Goal: Task Accomplishment & Management: Manage account settings

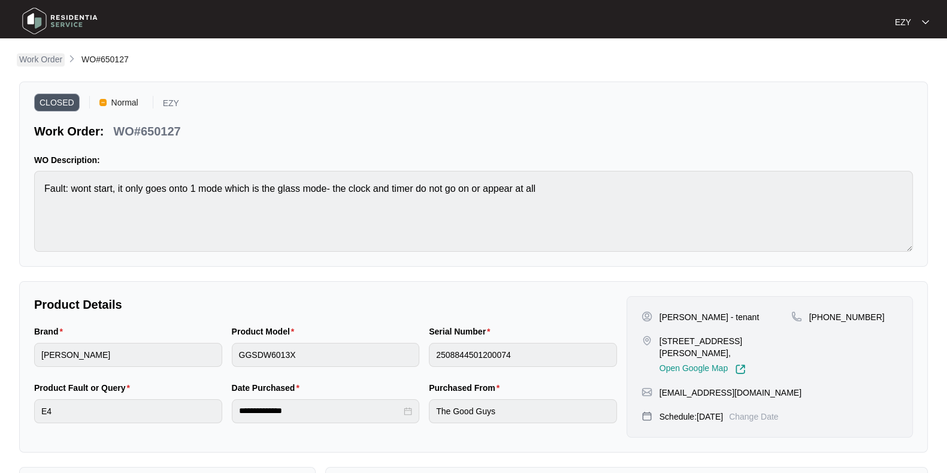
click at [36, 58] on p "Work Order" at bounding box center [40, 59] width 43 height 12
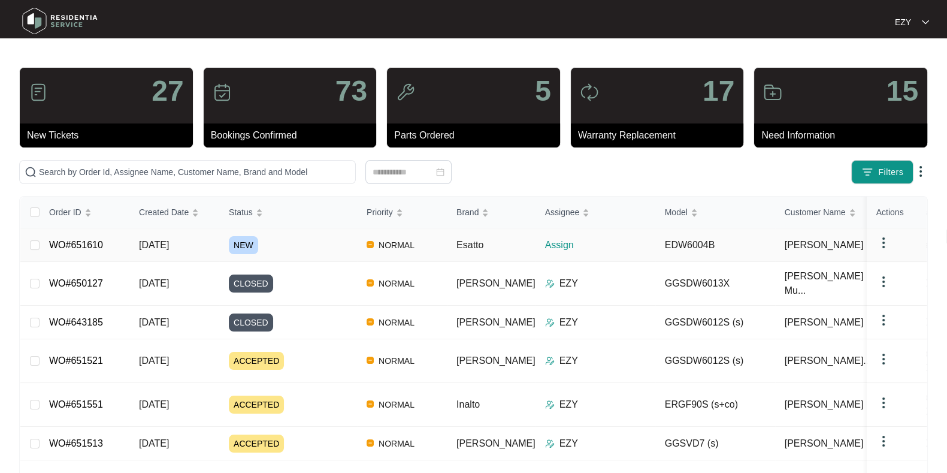
click at [334, 241] on div "NEW" at bounding box center [293, 245] width 128 height 18
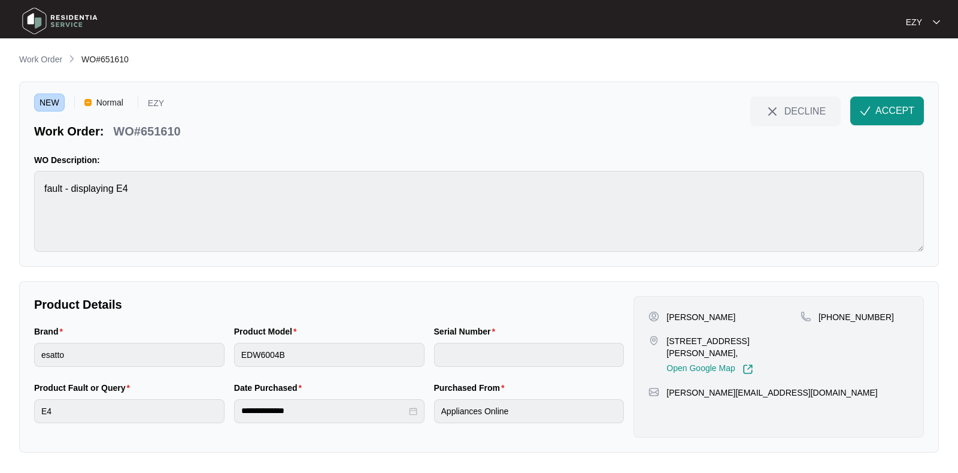
click at [146, 130] on p "WO#651610" at bounding box center [146, 131] width 67 height 17
copy div "WO#651610 DECLINE ACCEPT"
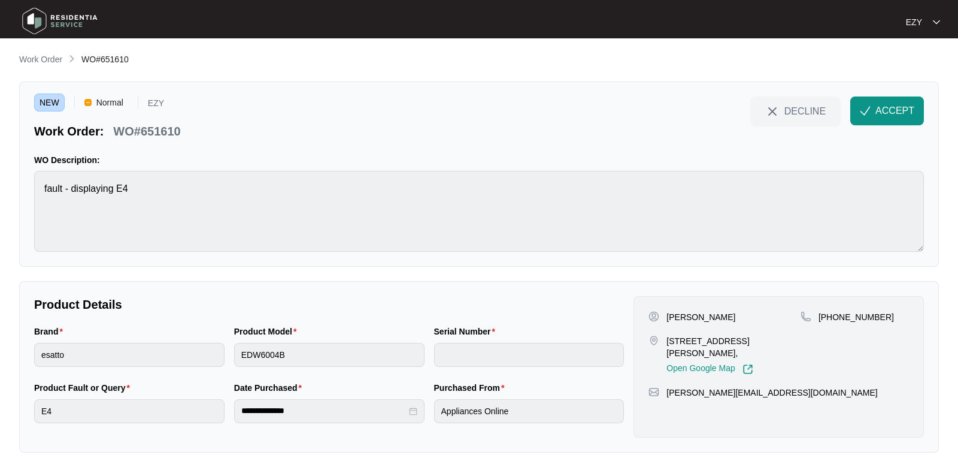
click at [671, 320] on p "[PERSON_NAME]" at bounding box center [701, 317] width 69 height 12
copy p "[PERSON_NAME]"
click at [706, 335] on p "[STREET_ADDRESS][PERSON_NAME]," at bounding box center [734, 347] width 134 height 24
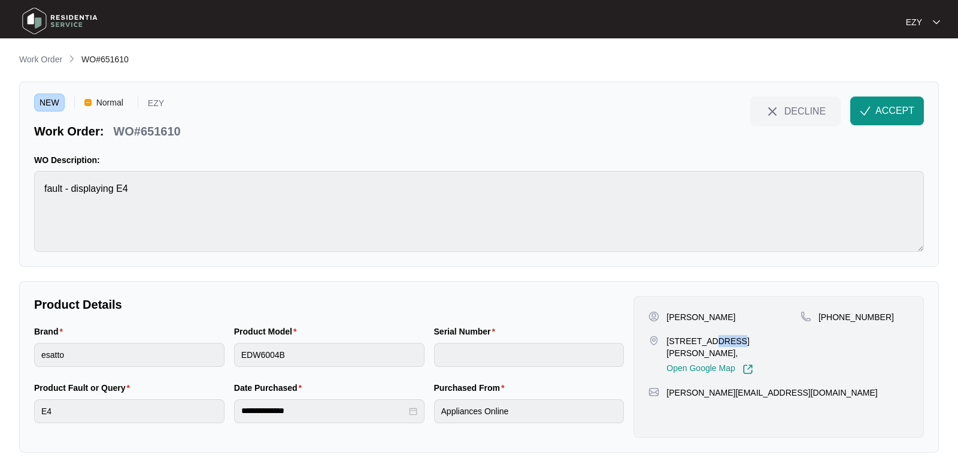
click at [706, 335] on p "[STREET_ADDRESS][PERSON_NAME]," at bounding box center [734, 347] width 134 height 24
copy p "[STREET_ADDRESS][PERSON_NAME],"
drag, startPoint x: 899, startPoint y: 323, endPoint x: 833, endPoint y: 317, distance: 66.2
click at [833, 317] on div "[PHONE_NUMBER]" at bounding box center [855, 342] width 108 height 63
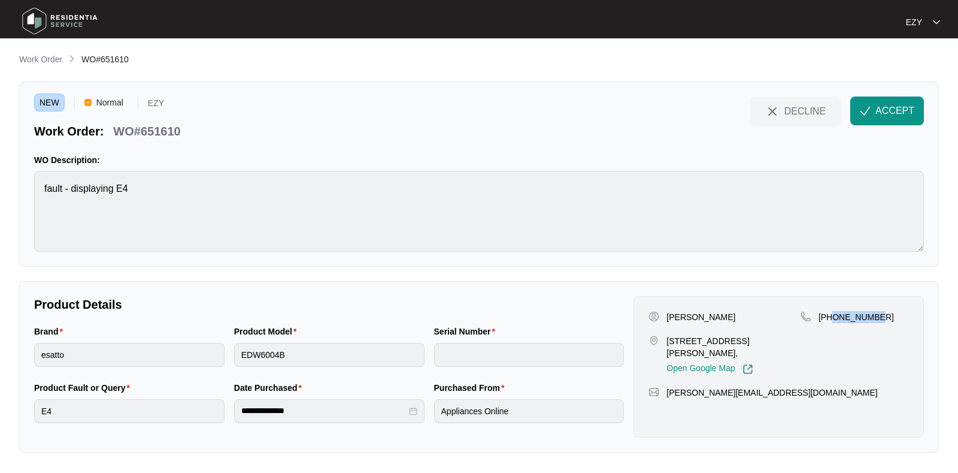
copy p "422239908"
click at [873, 119] on button "ACCEPT" at bounding box center [888, 110] width 74 height 29
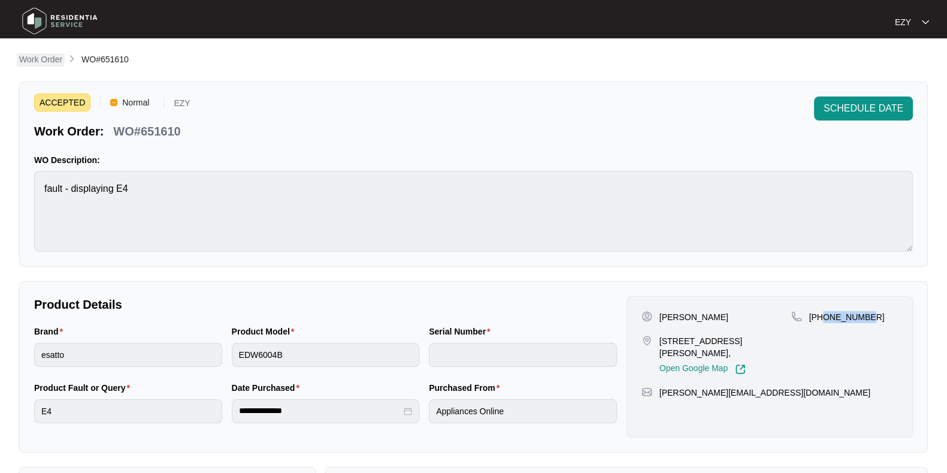
click at [25, 58] on p "Work Order" at bounding box center [40, 59] width 43 height 12
click at [34, 59] on main "**********" at bounding box center [473, 341] width 947 height 682
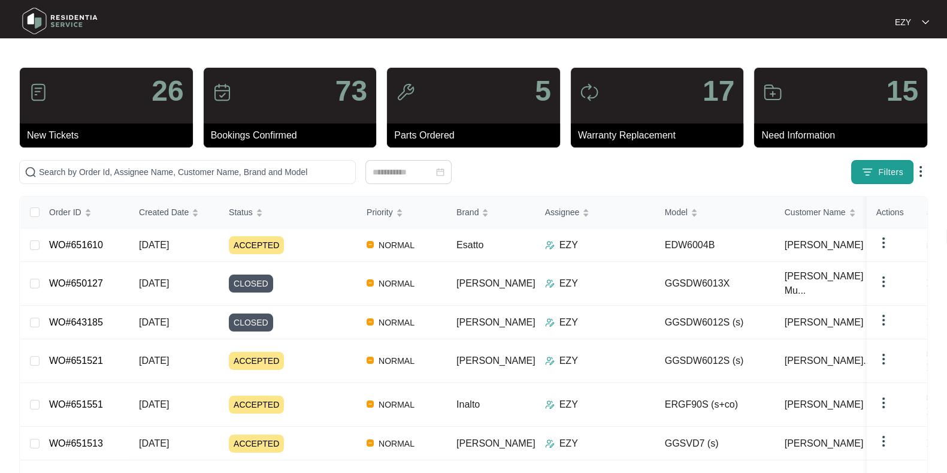
click at [859, 183] on button "Filters" at bounding box center [882, 172] width 62 height 24
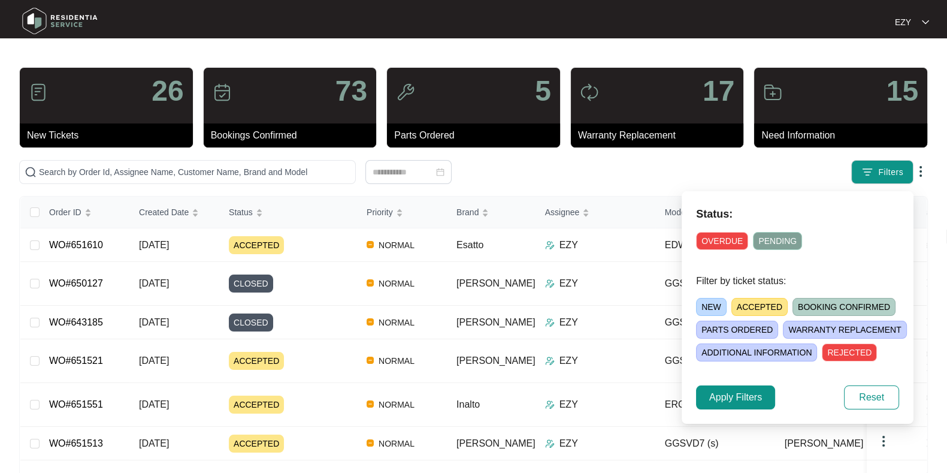
click at [720, 307] on span "NEW" at bounding box center [711, 307] width 31 height 18
click at [745, 396] on span "Apply Filters" at bounding box center [735, 397] width 53 height 14
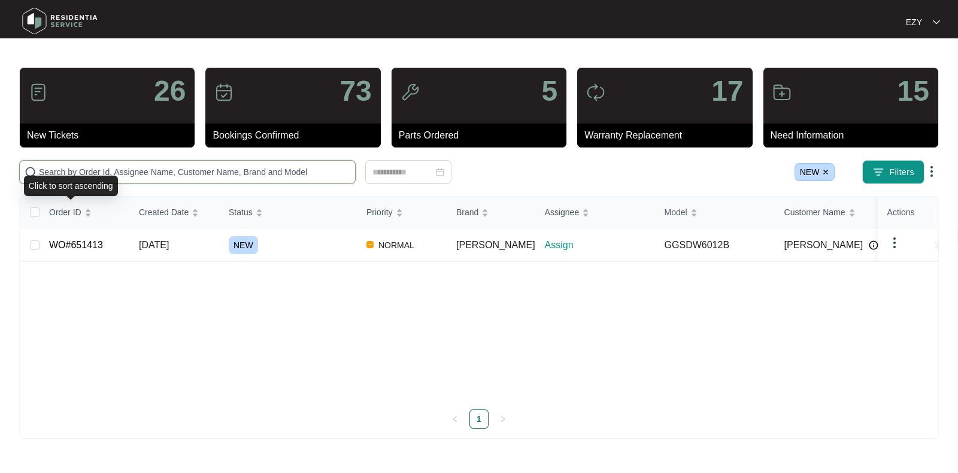
click at [105, 174] on input "text" at bounding box center [194, 171] width 311 height 13
paste input "650388"
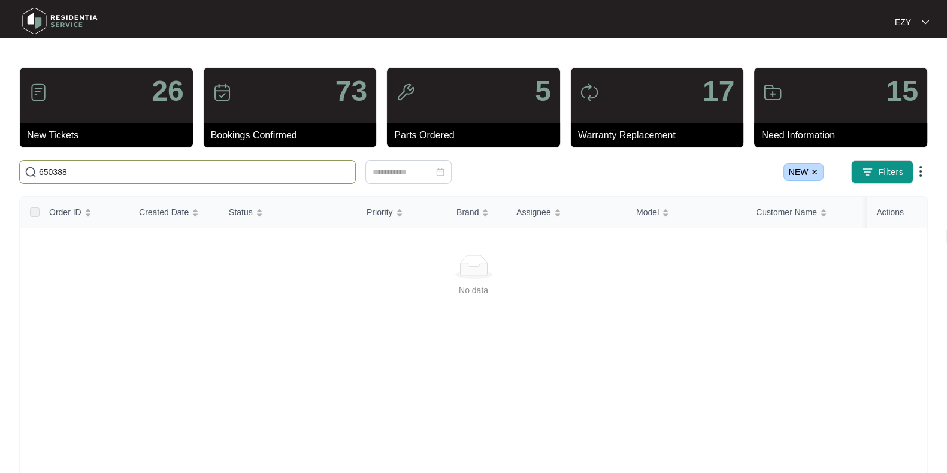
type input "650388"
click at [812, 171] on img at bounding box center [814, 171] width 7 height 7
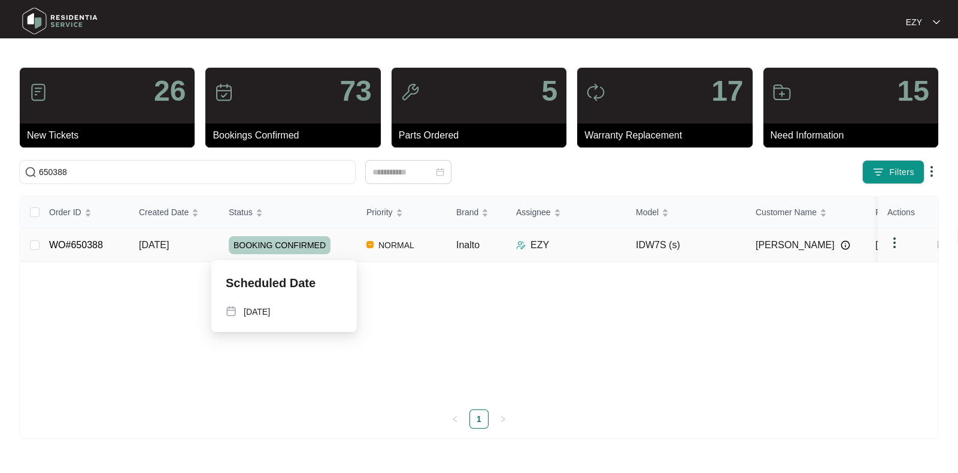
click at [341, 247] on div "BOOKING CONFIRMED" at bounding box center [293, 245] width 128 height 18
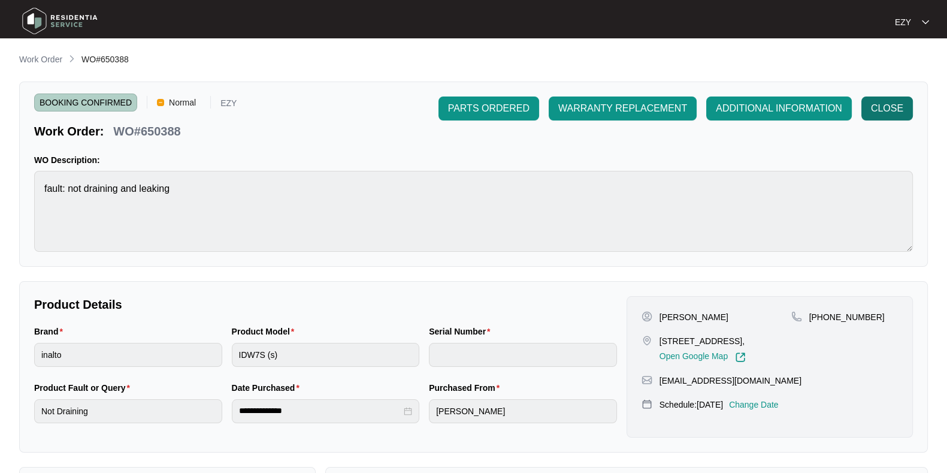
click at [890, 119] on button "CLOSE" at bounding box center [887, 108] width 52 height 24
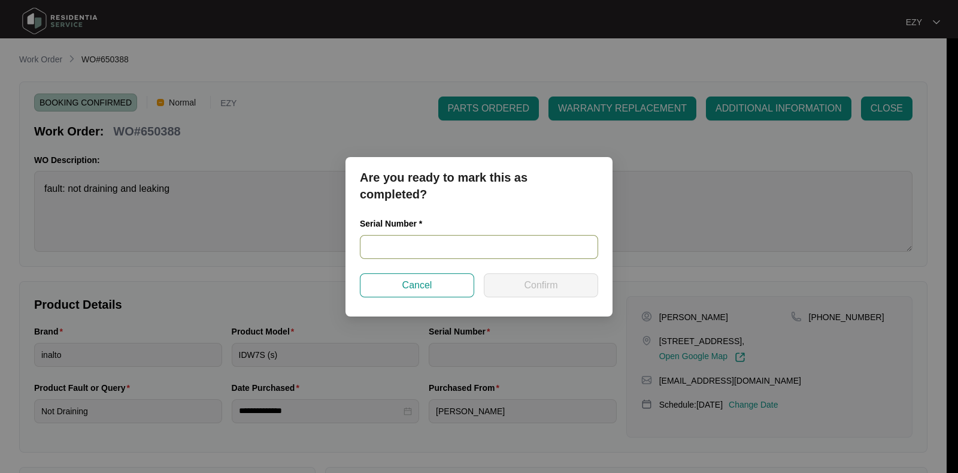
click at [494, 247] on input "text" at bounding box center [479, 247] width 238 height 24
paste input "24035703010200060"
type input "24035703010200060"
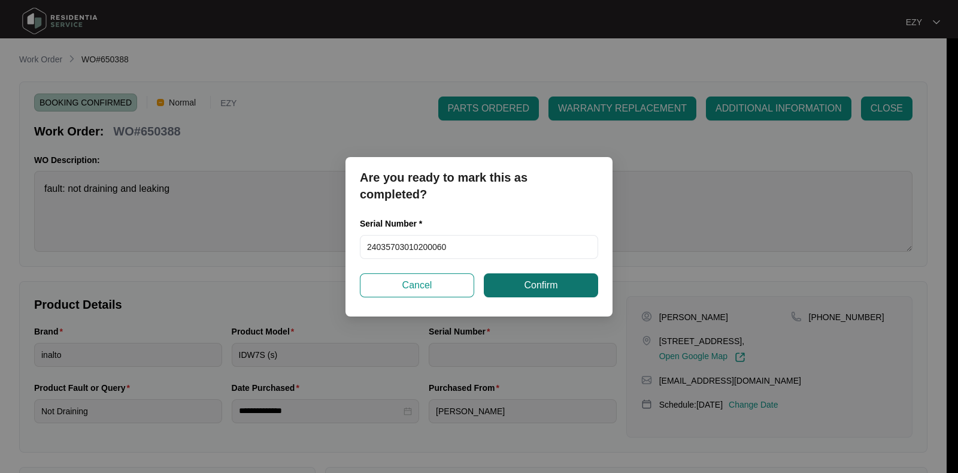
click at [536, 285] on span "Confirm" at bounding box center [541, 285] width 34 height 14
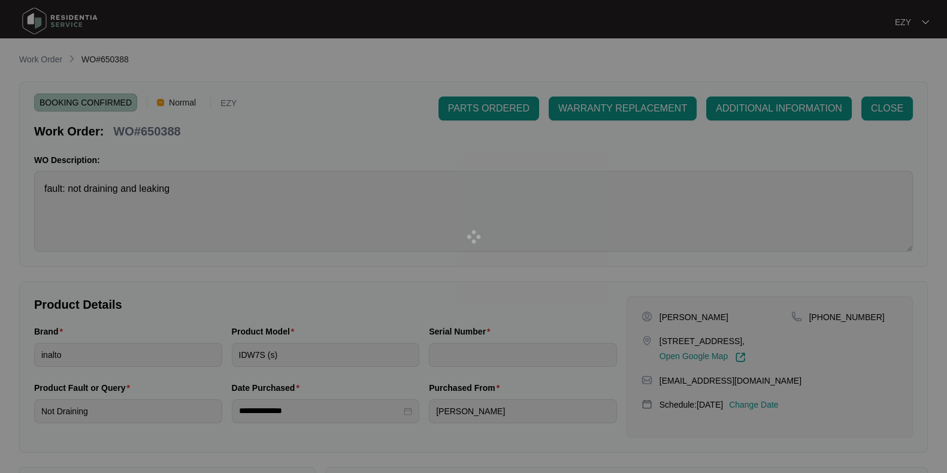
type input "24035703010200060"
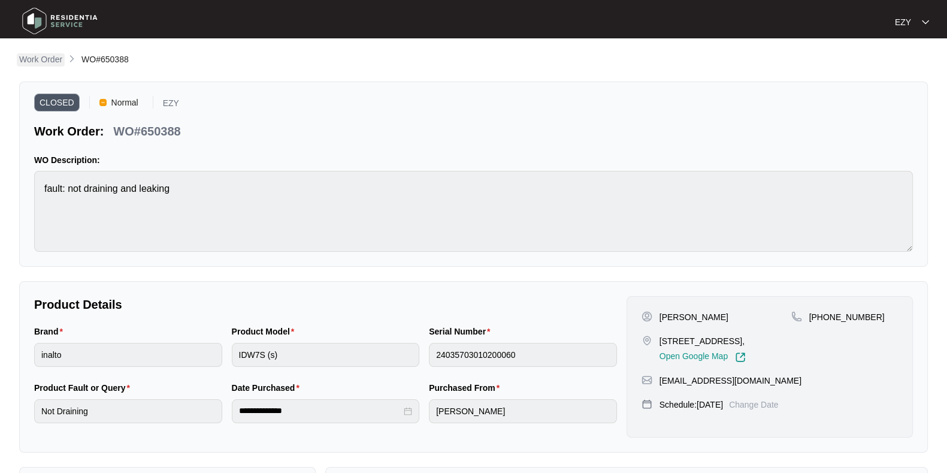
click at [48, 55] on p "Work Order" at bounding box center [40, 59] width 43 height 12
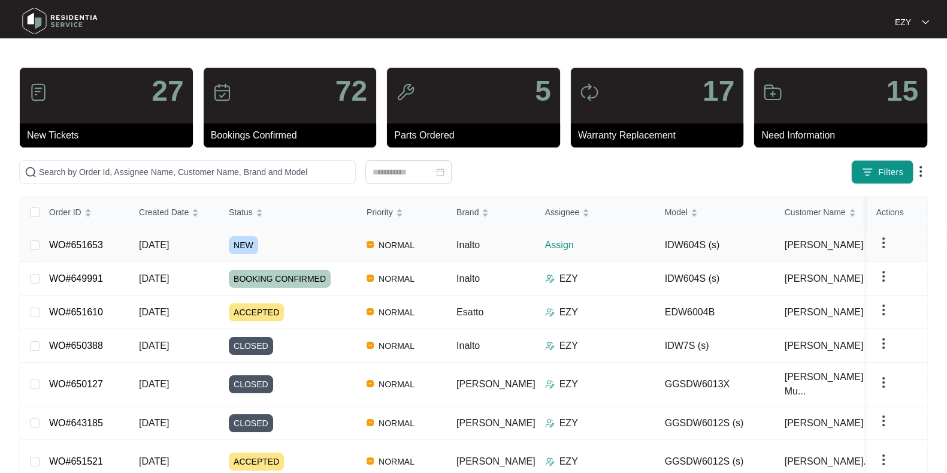
click at [295, 243] on div "NEW" at bounding box center [293, 245] width 128 height 18
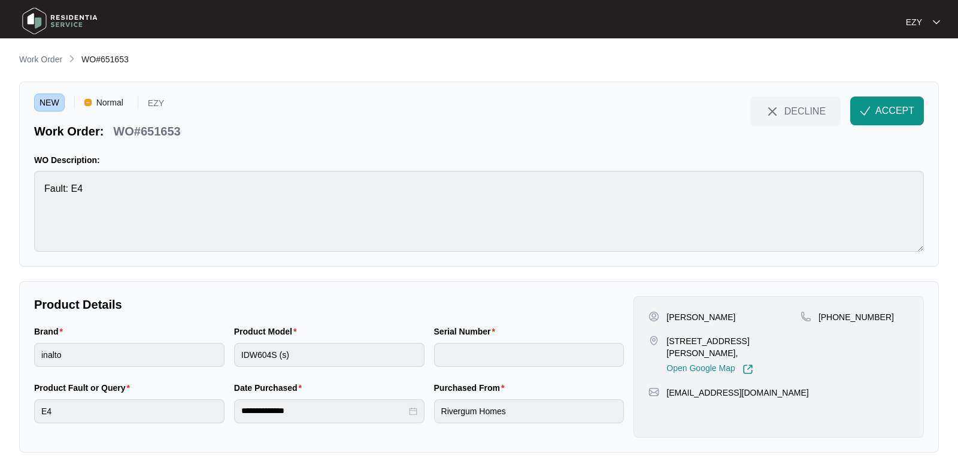
click at [147, 133] on p "WO#651653" at bounding box center [146, 131] width 67 height 17
copy div "WO#651653 DECLINE ACCEPT"
click at [680, 316] on p "[PERSON_NAME]" at bounding box center [701, 317] width 69 height 12
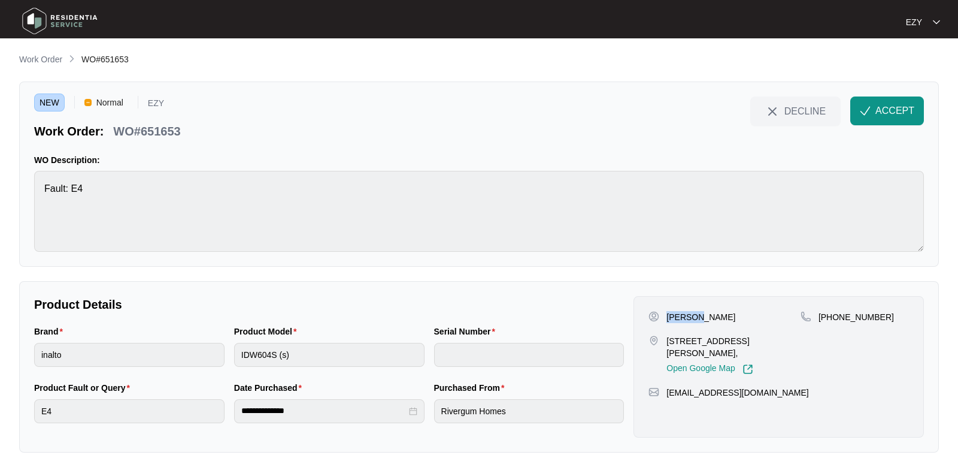
click at [680, 316] on p "[PERSON_NAME]" at bounding box center [701, 317] width 69 height 12
copy p "[PERSON_NAME]"
click at [717, 337] on p "[STREET_ADDRESS][PERSON_NAME]," at bounding box center [734, 347] width 134 height 24
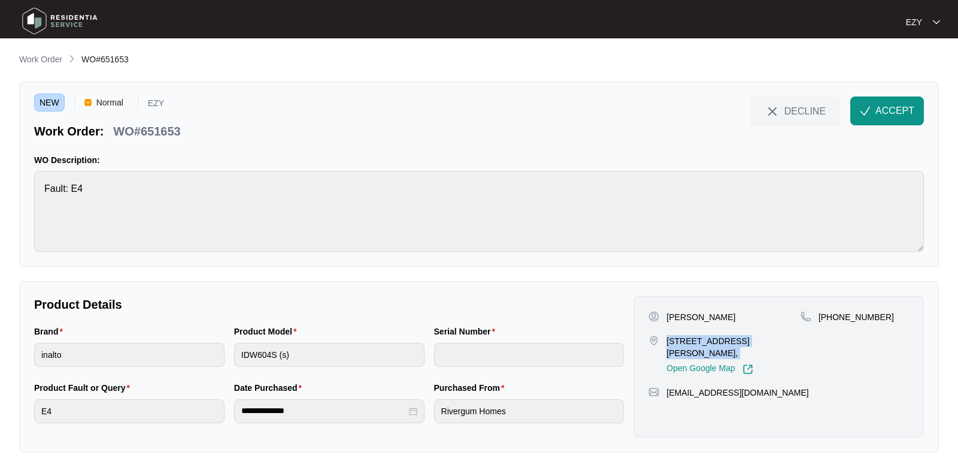
click at [717, 337] on p "[STREET_ADDRESS][PERSON_NAME]," at bounding box center [734, 347] width 134 height 24
copy p "[STREET_ADDRESS][PERSON_NAME],"
drag, startPoint x: 900, startPoint y: 334, endPoint x: 832, endPoint y: 320, distance: 69.0
click at [832, 320] on div "[PHONE_NUMBER]" at bounding box center [855, 342] width 108 height 63
copy p "412533459"
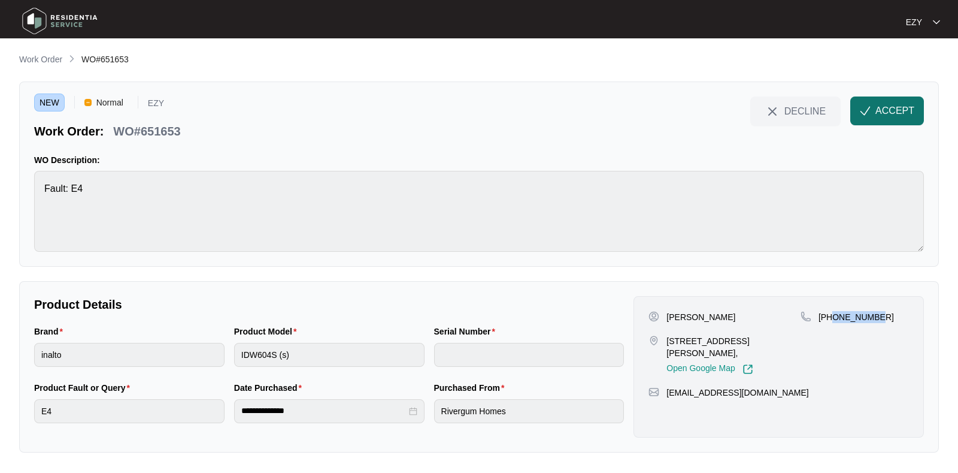
click at [879, 113] on span "ACCEPT" at bounding box center [895, 111] width 39 height 14
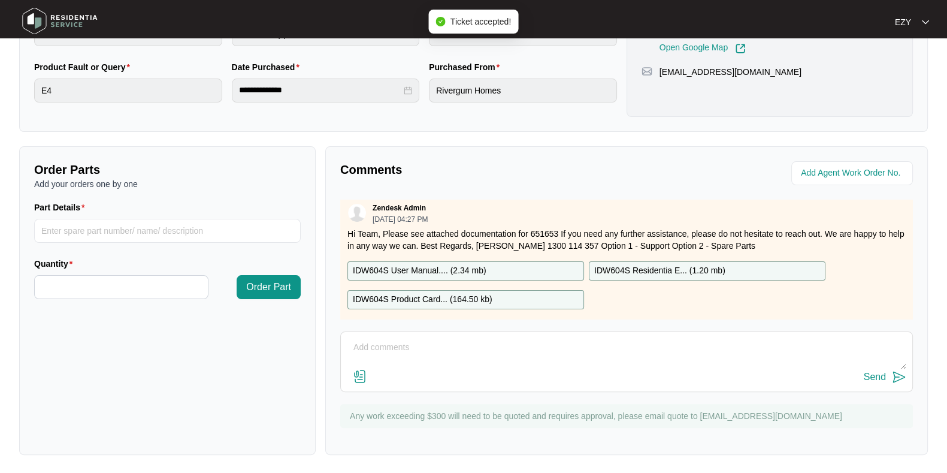
scroll to position [21, 0]
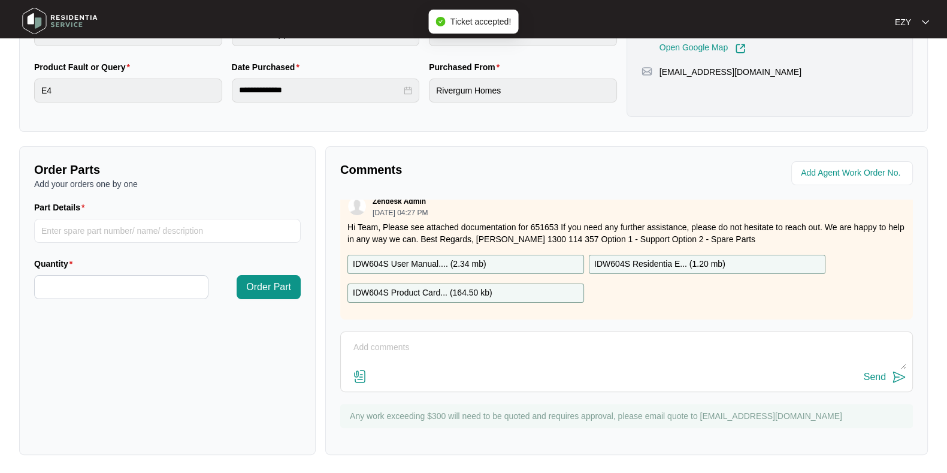
click at [458, 258] on p "IDW604S User Manual.... ( 2.34 mb )" at bounding box center [420, 264] width 134 height 13
click at [472, 286] on p "IDW604S Product Card... ( 164.50 kb )" at bounding box center [423, 292] width 140 height 13
click at [697, 258] on p "IDW604S Residentia E... ( 1.20 mb )" at bounding box center [659, 264] width 131 height 13
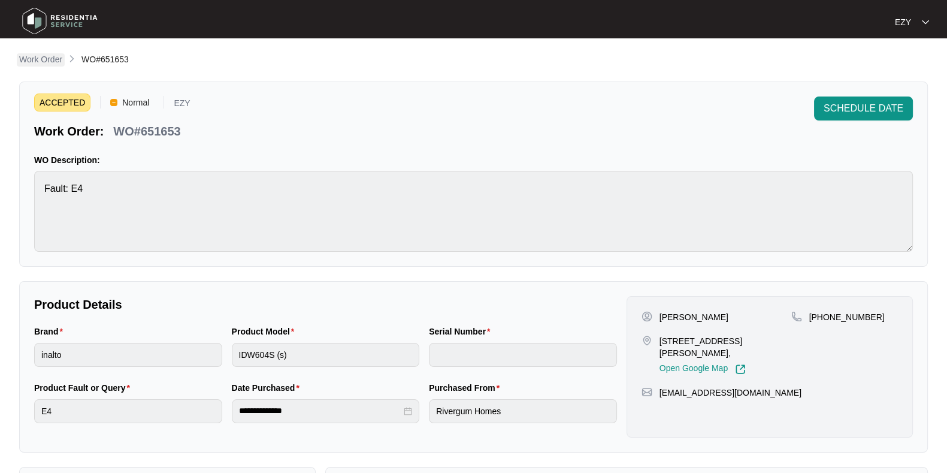
click at [35, 59] on p "Work Order" at bounding box center [40, 59] width 43 height 12
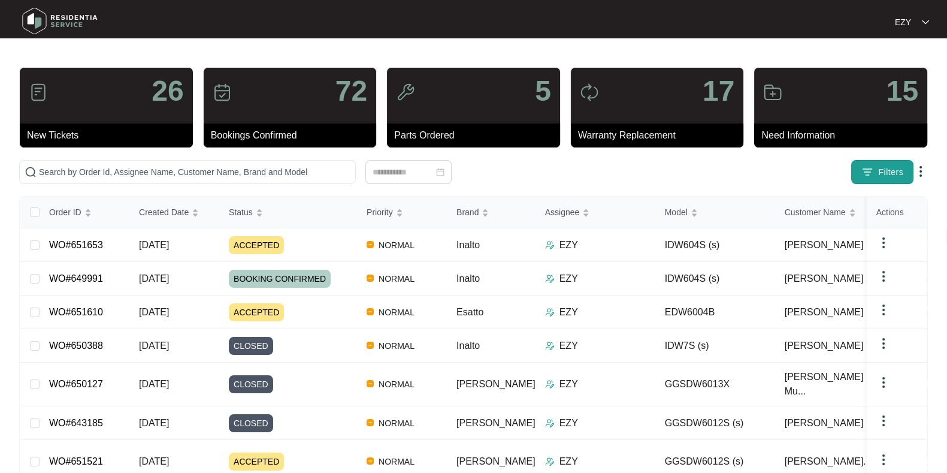
click at [867, 172] on img "button" at bounding box center [867, 172] width 12 height 12
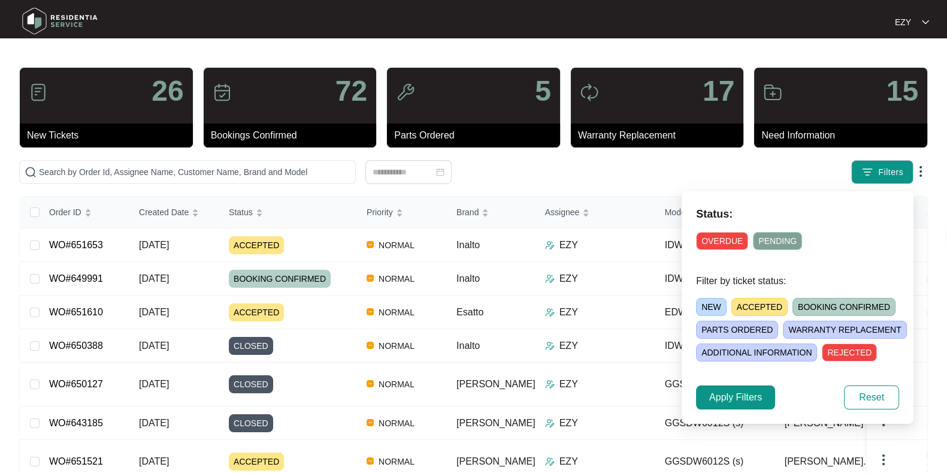
click at [712, 301] on span "NEW" at bounding box center [711, 307] width 31 height 18
click at [719, 379] on div "Status: OVERDUE PENDING Filter by ticket status: NEW ACCEPTED BOOKING CONFIRMED…" at bounding box center [798, 307] width 232 height 232
click at [722, 390] on span "Apply Filters" at bounding box center [735, 397] width 53 height 14
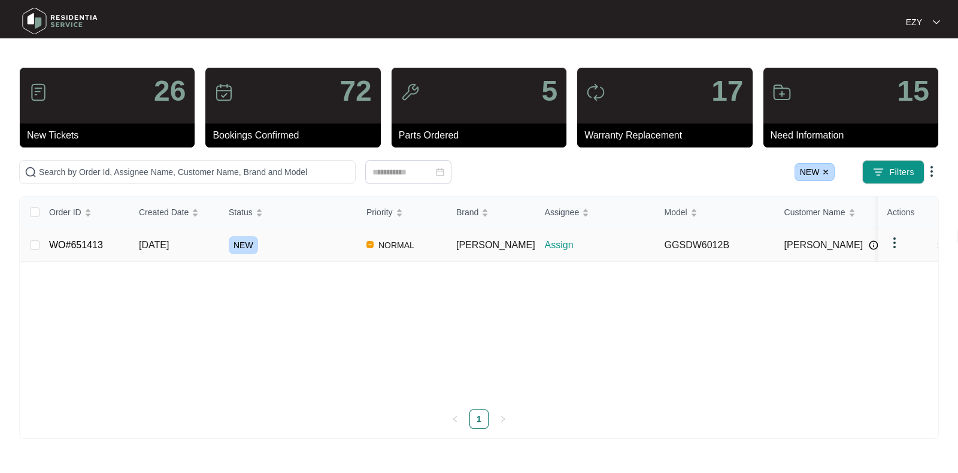
click at [308, 240] on div "NEW" at bounding box center [293, 245] width 128 height 18
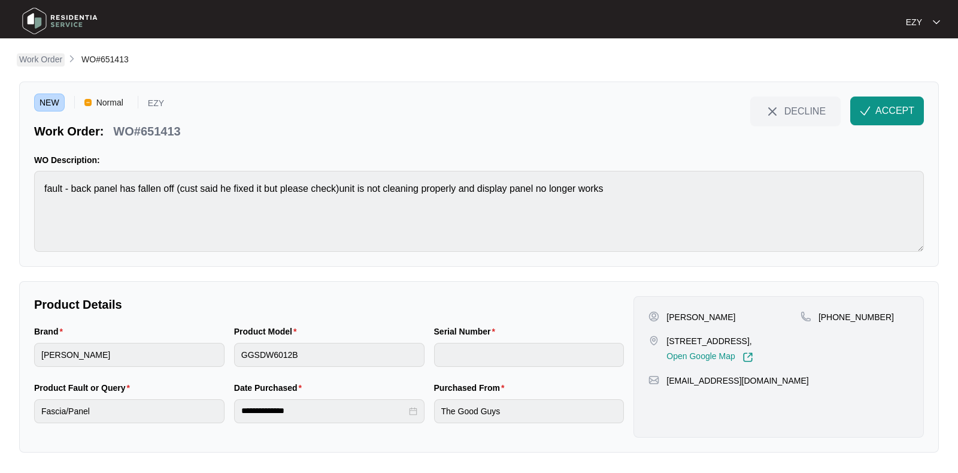
click at [49, 60] on p "Work Order" at bounding box center [40, 59] width 43 height 12
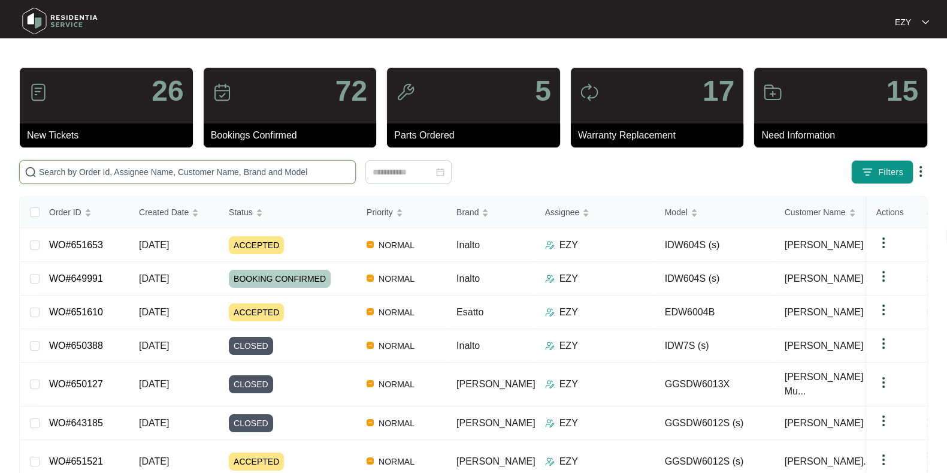
click at [252, 167] on input "text" at bounding box center [194, 171] width 311 height 13
paste input "649673"
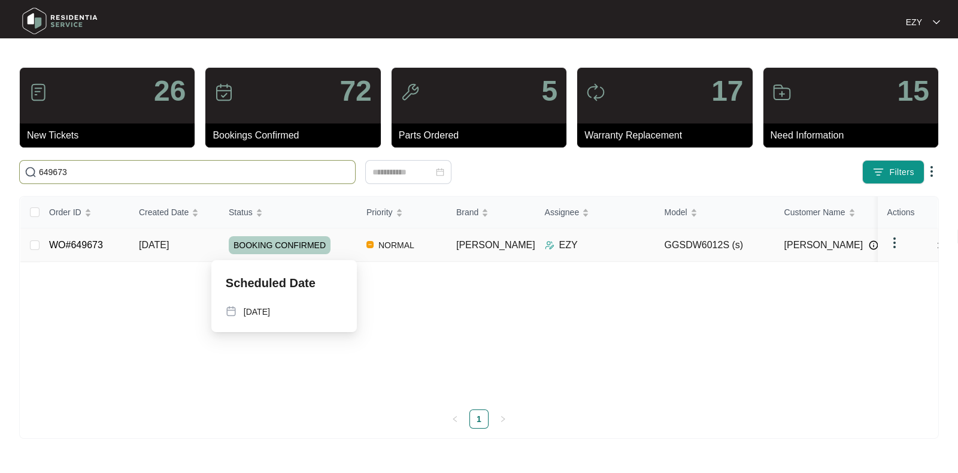
type input "649673"
click at [339, 250] on div "BOOKING CONFIRMED" at bounding box center [293, 245] width 128 height 18
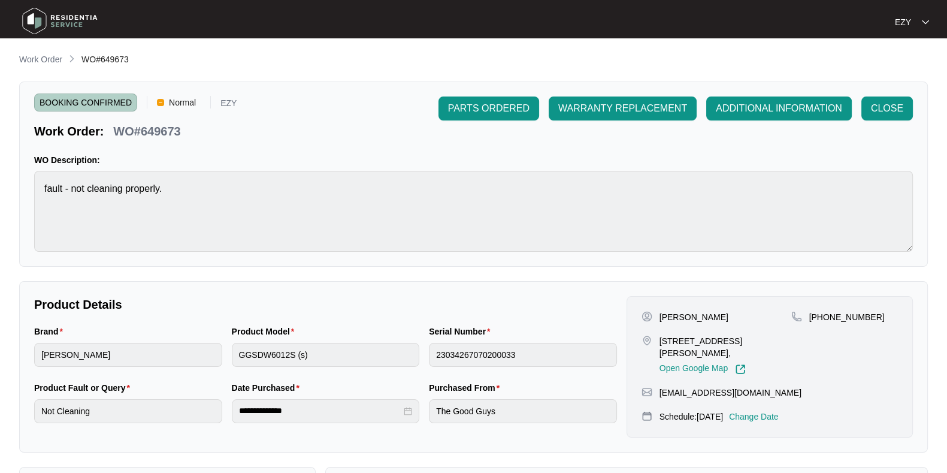
scroll to position [208, 0]
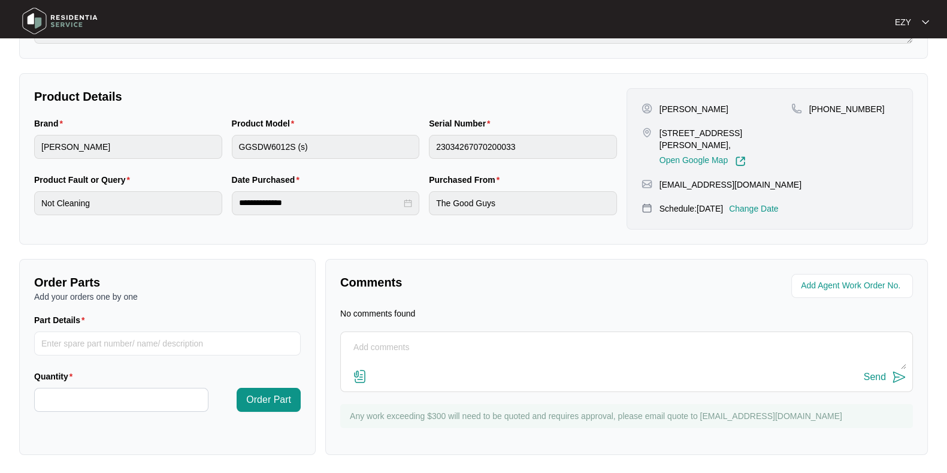
click at [483, 379] on div "Send" at bounding box center [626, 377] width 559 height 16
click at [452, 364] on textarea at bounding box center [626, 353] width 559 height 31
paste textarea "Checked and confirmed fault. Found spray arms bracket keeps popping off which i…"
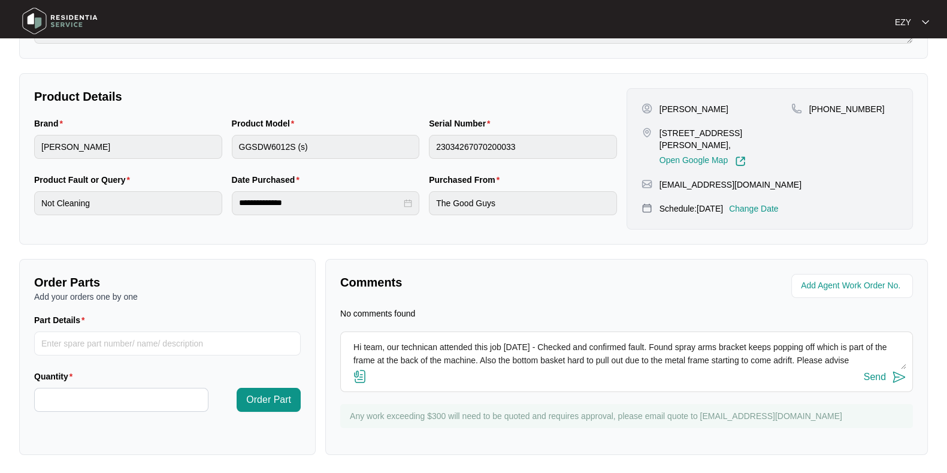
scroll to position [0, 0]
click at [642, 346] on textarea "Hi team, our technican attended this job [DATE] - Checked and confirmed fault. …" at bounding box center [626, 353] width 559 height 31
drag, startPoint x: 562, startPoint y: 360, endPoint x: 579, endPoint y: 377, distance: 24.1
click at [579, 377] on div "Hi team, our technican attended this job [DATE] - Checked and confirmed fault f…" at bounding box center [626, 361] width 573 height 60
click at [567, 359] on textarea "Hi team, our technican attended this job [DATE] - Checked and confirmed fault f…" at bounding box center [626, 353] width 559 height 31
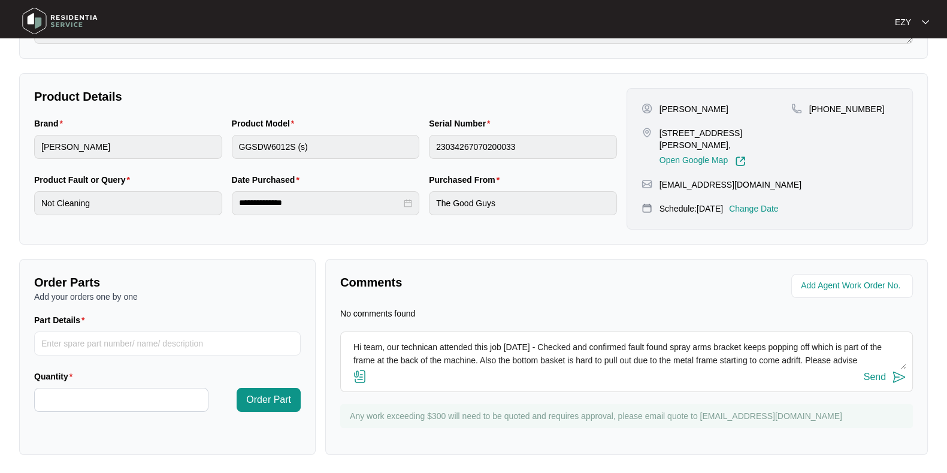
scroll to position [13, 0]
click at [866, 349] on textarea "Hi team, our technican attended this job [DATE] - Checked and confirmed fault f…" at bounding box center [626, 353] width 559 height 31
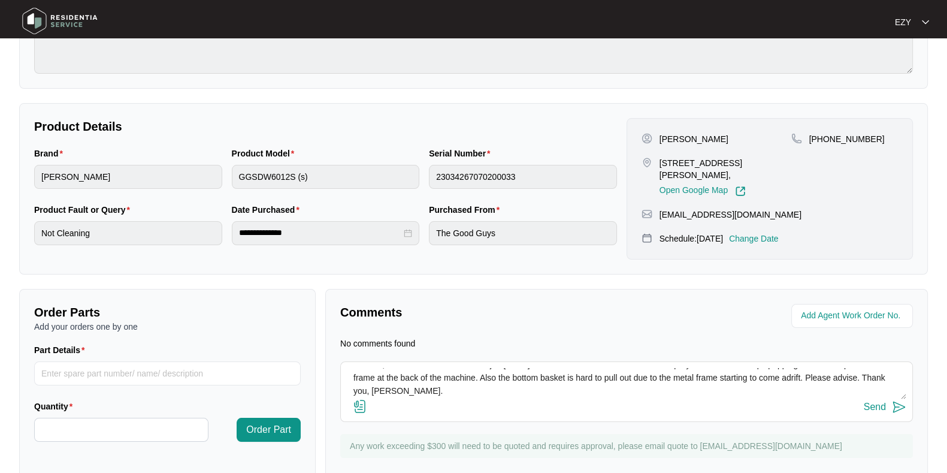
scroll to position [0, 0]
click at [424, 371] on textarea "Hi team, our technican attended this job [DATE] - Checked and confirmed fault f…" at bounding box center [626, 383] width 559 height 31
type textarea "Hi team, our technician attended this job [DATE] - Checked and confirmed fault …"
click at [877, 408] on div "Send" at bounding box center [875, 406] width 22 height 11
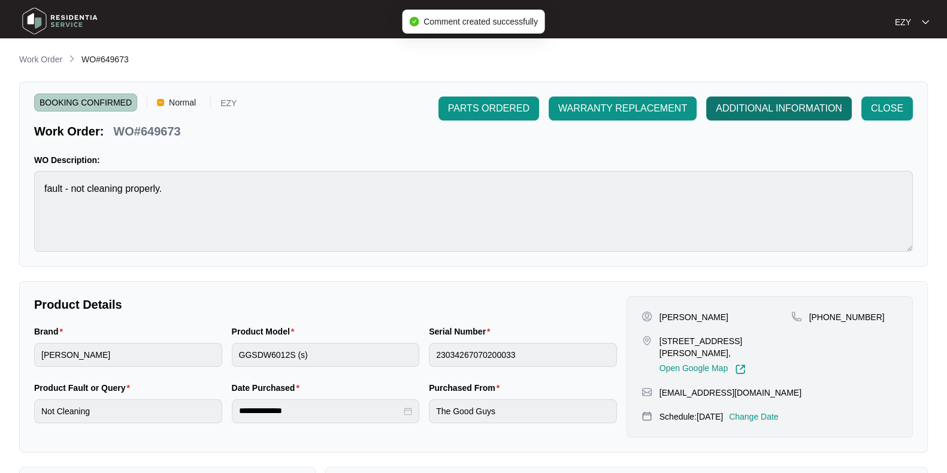
click at [767, 104] on span "ADDITIONAL INFORMATION" at bounding box center [779, 108] width 126 height 14
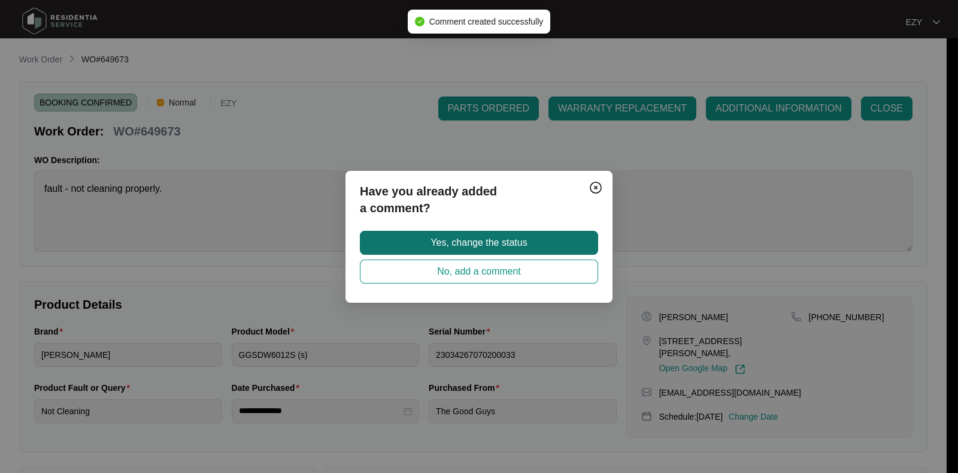
click at [551, 231] on button "Yes, change the status" at bounding box center [479, 243] width 238 height 24
